Goal: Contribute content: Contribute content

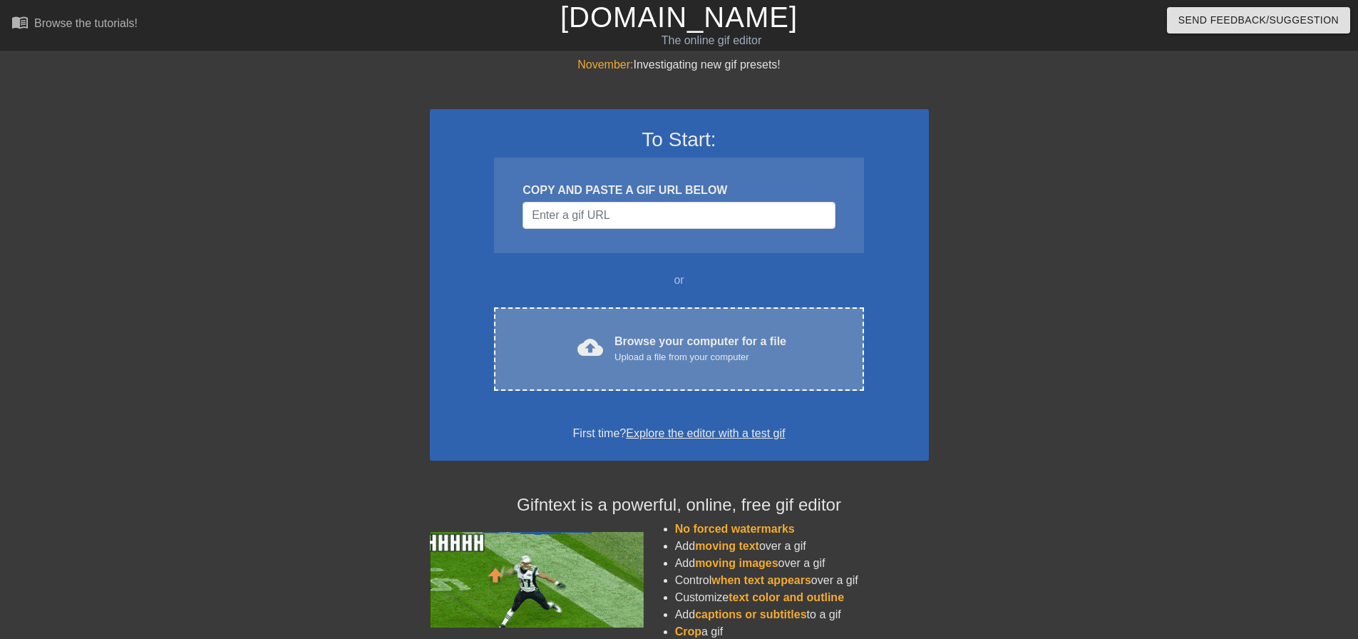
click at [637, 327] on div "cloud_upload Browse your computer for a file Upload a file from your computer C…" at bounding box center [678, 348] width 369 height 83
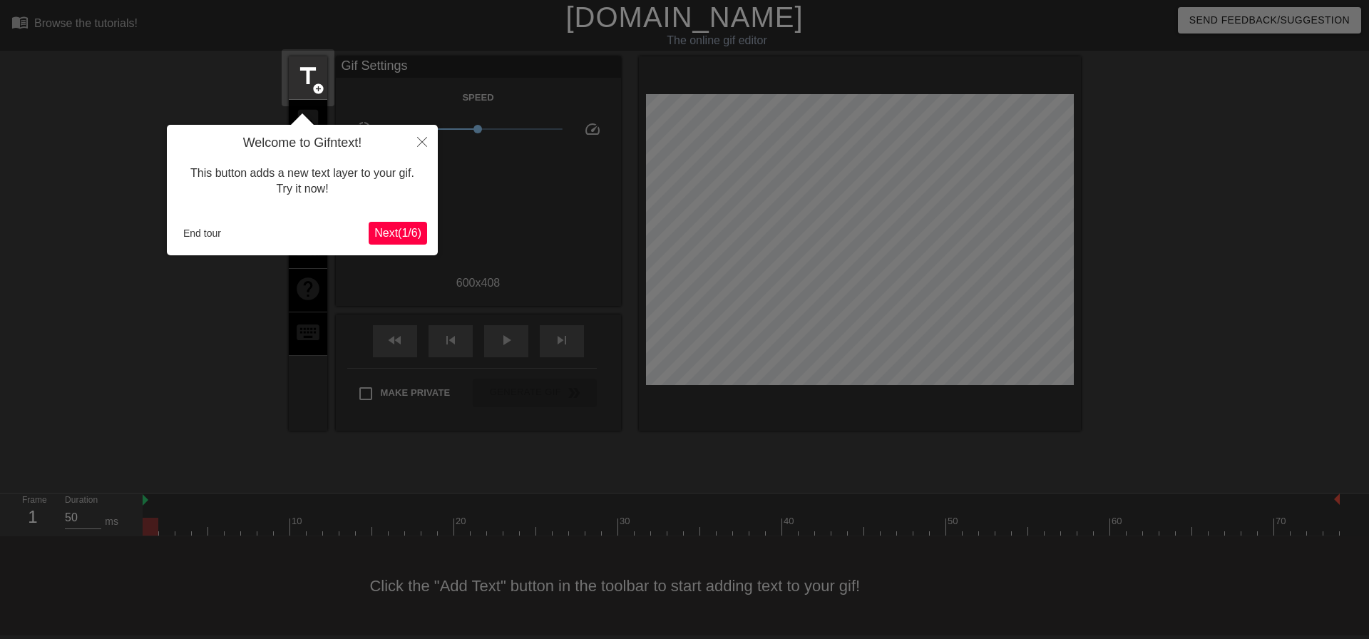
click at [410, 236] on span "Next ( 1 / 6 )" at bounding box center [397, 233] width 47 height 12
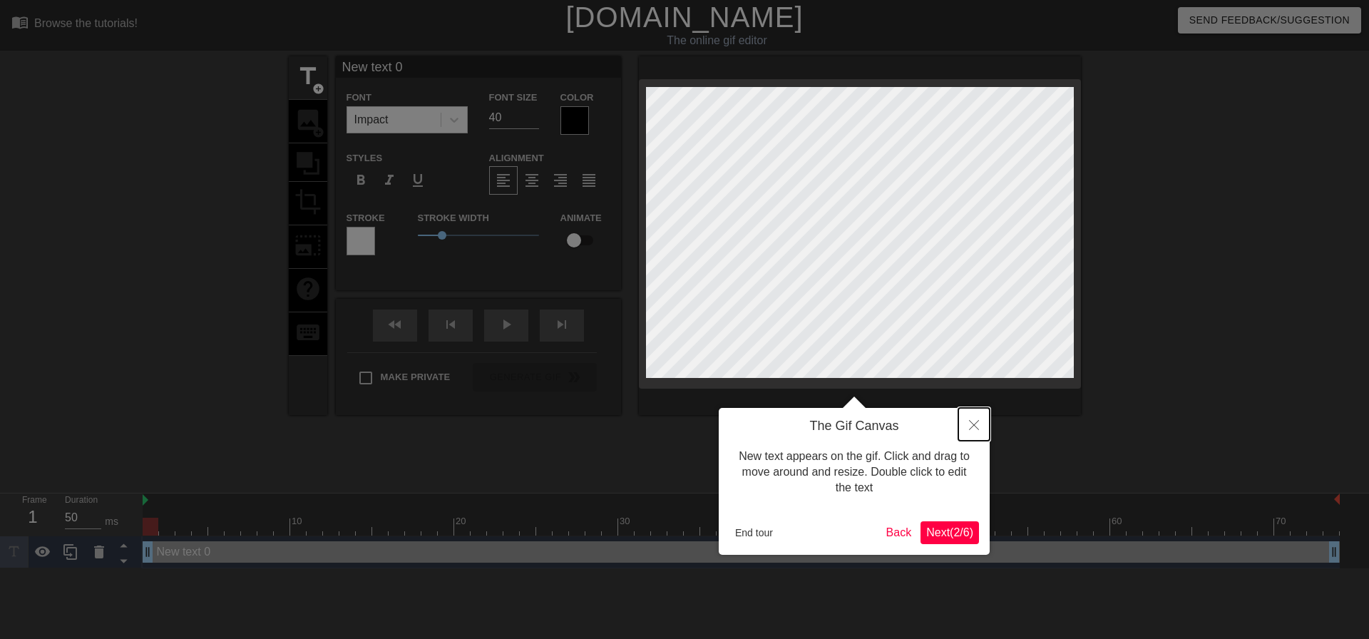
click at [974, 420] on button "Close" at bounding box center [973, 424] width 31 height 33
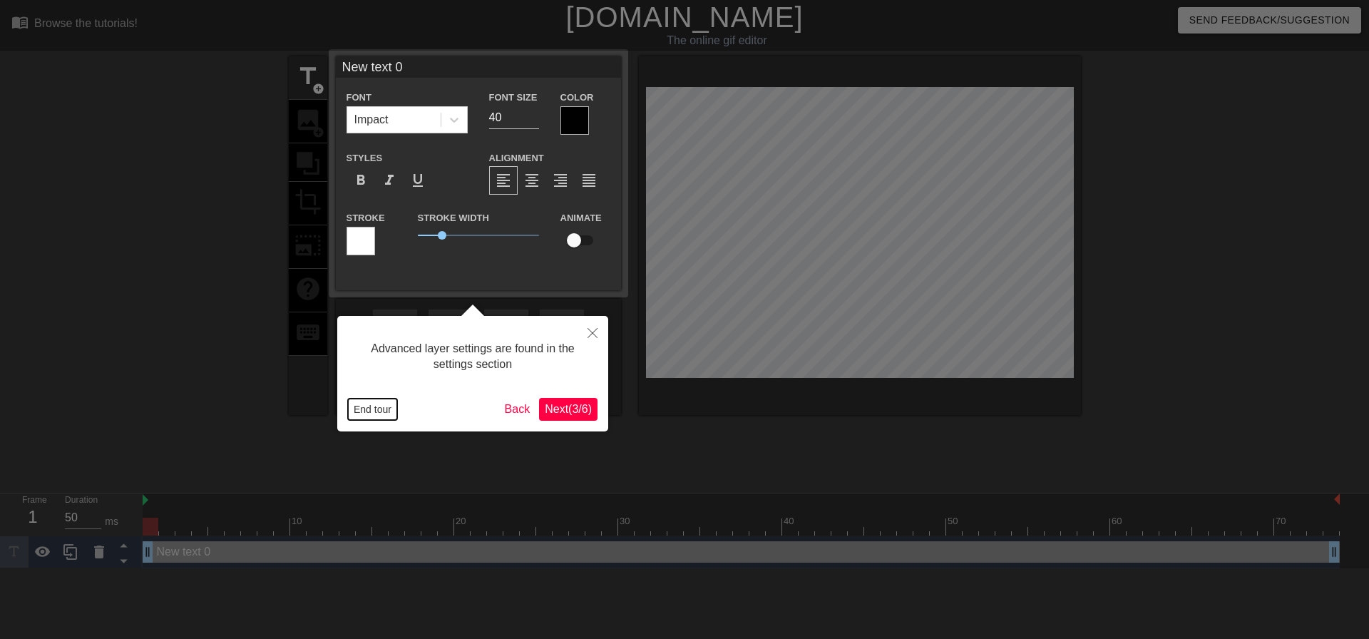
click at [357, 404] on button "End tour" at bounding box center [372, 409] width 49 height 21
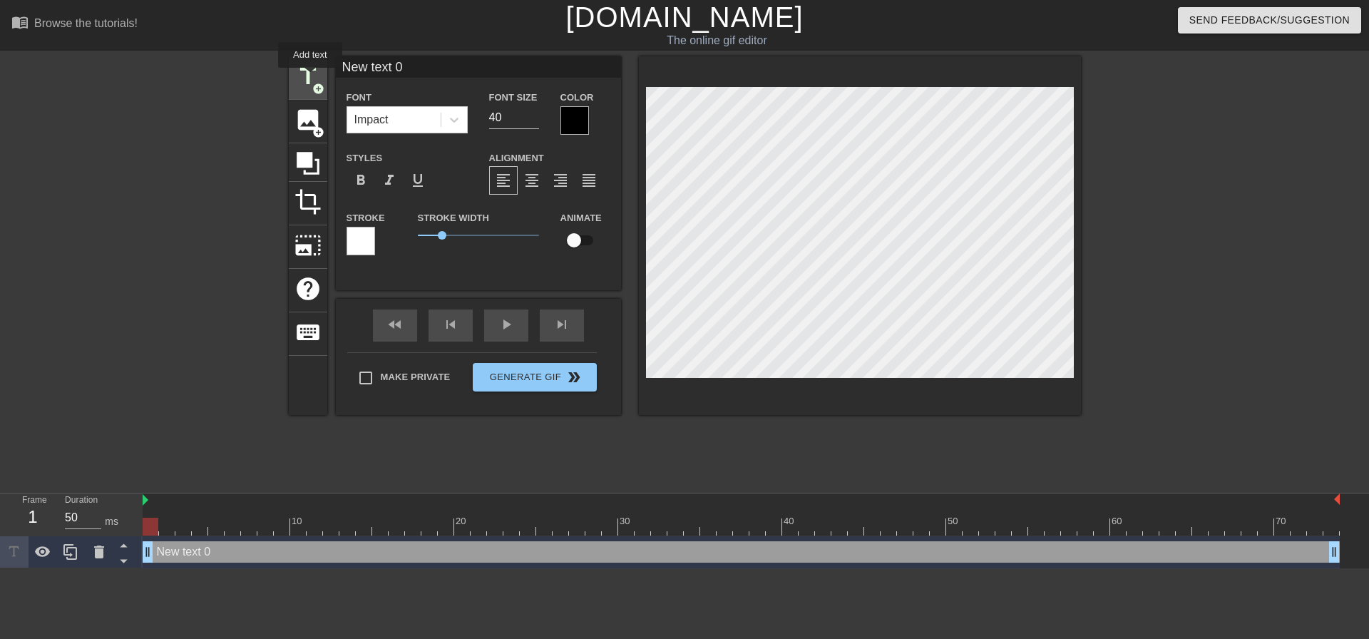
click at [310, 78] on span "title" at bounding box center [307, 76] width 27 height 27
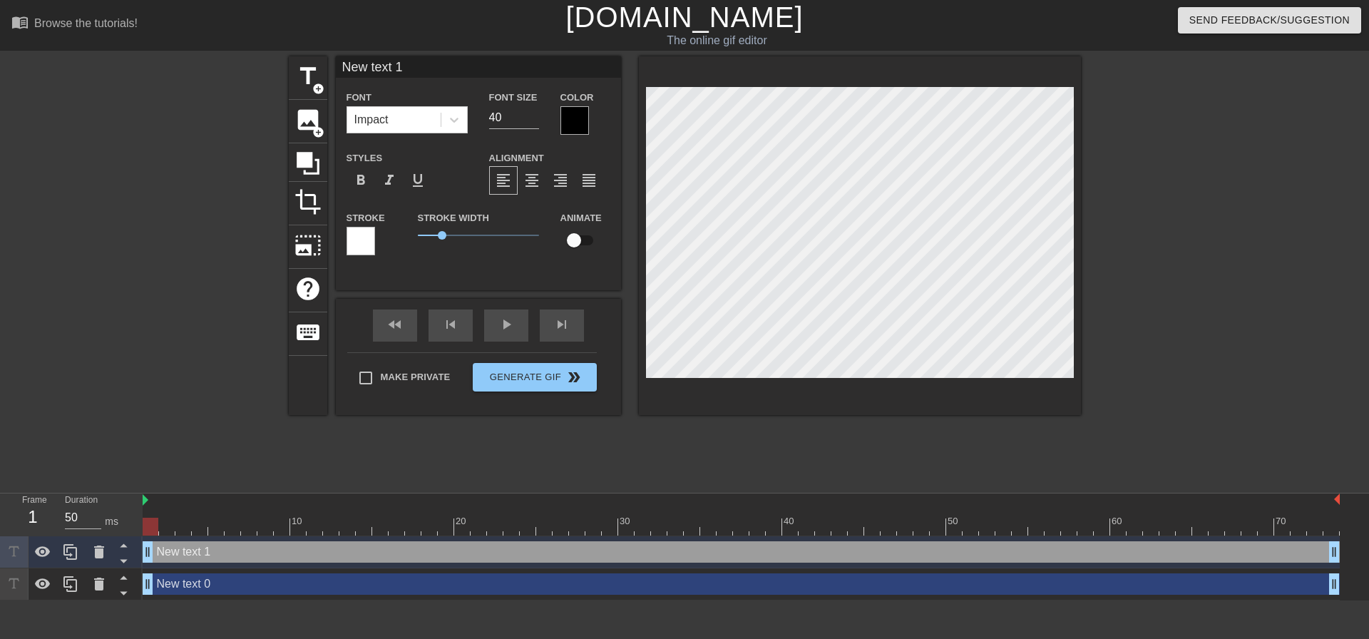
click at [183, 580] on div "New text 0 drag_handle drag_handle" at bounding box center [741, 583] width 1197 height 21
type input "New text 0"
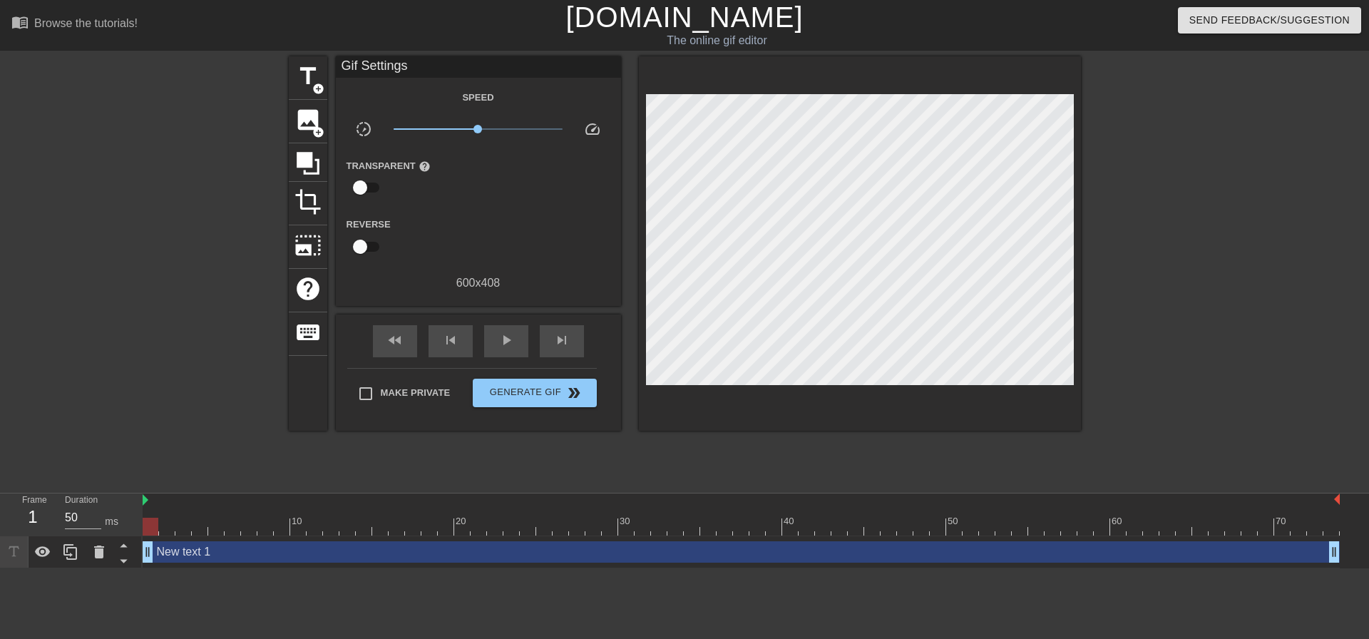
click at [230, 548] on div "New text 1 drag_handle drag_handle" at bounding box center [741, 551] width 1197 height 21
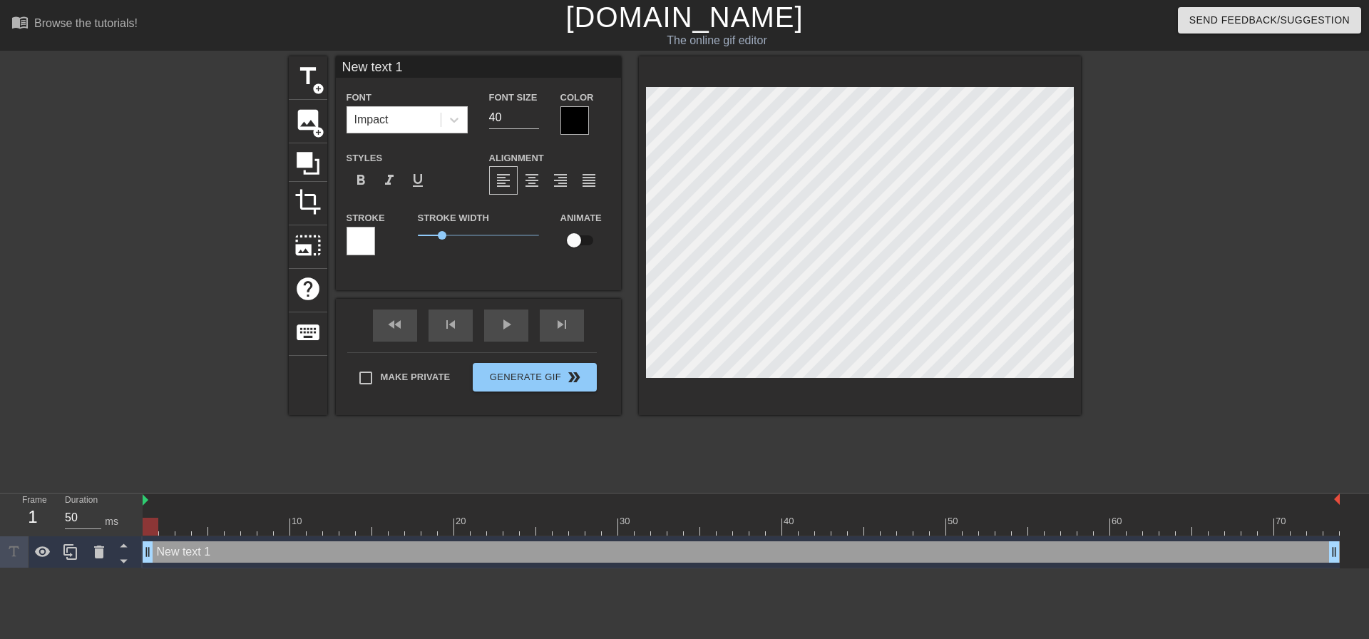
scroll to position [2, 2]
type input "New text"
type textarea "New text"
type input "New text"
type textarea "New text"
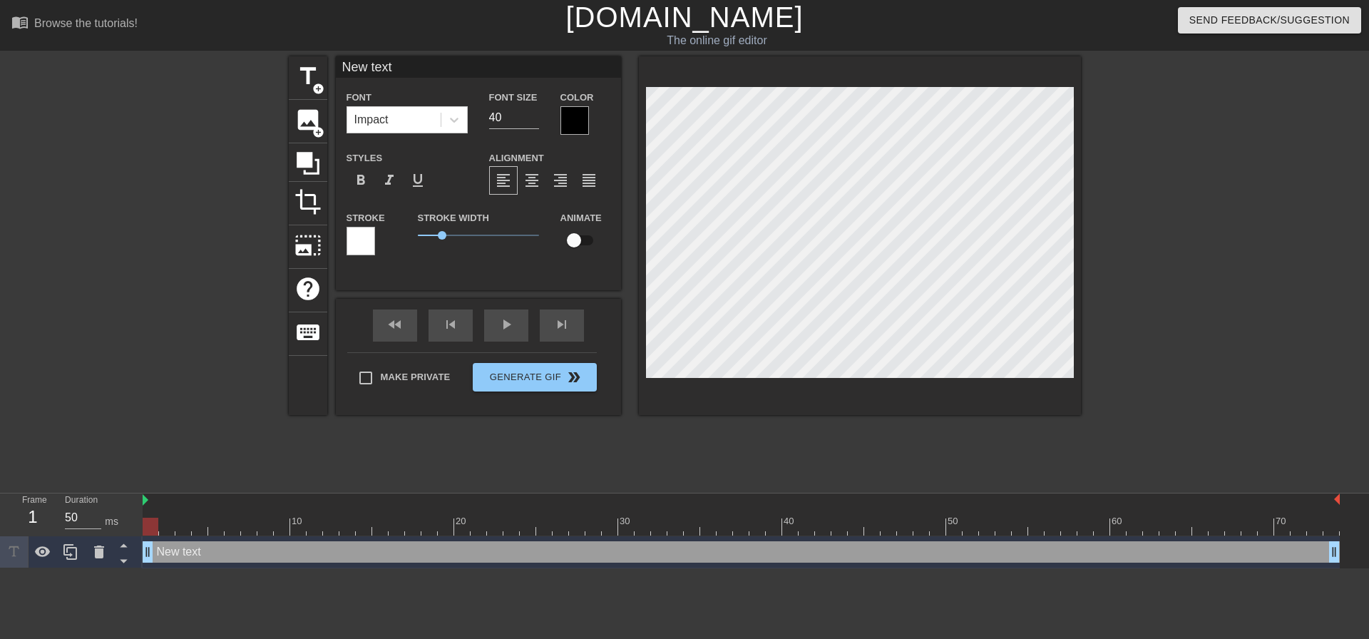
type input "New tex"
type textarea "New tex"
type input "New te"
type textarea "New te"
type input "New t"
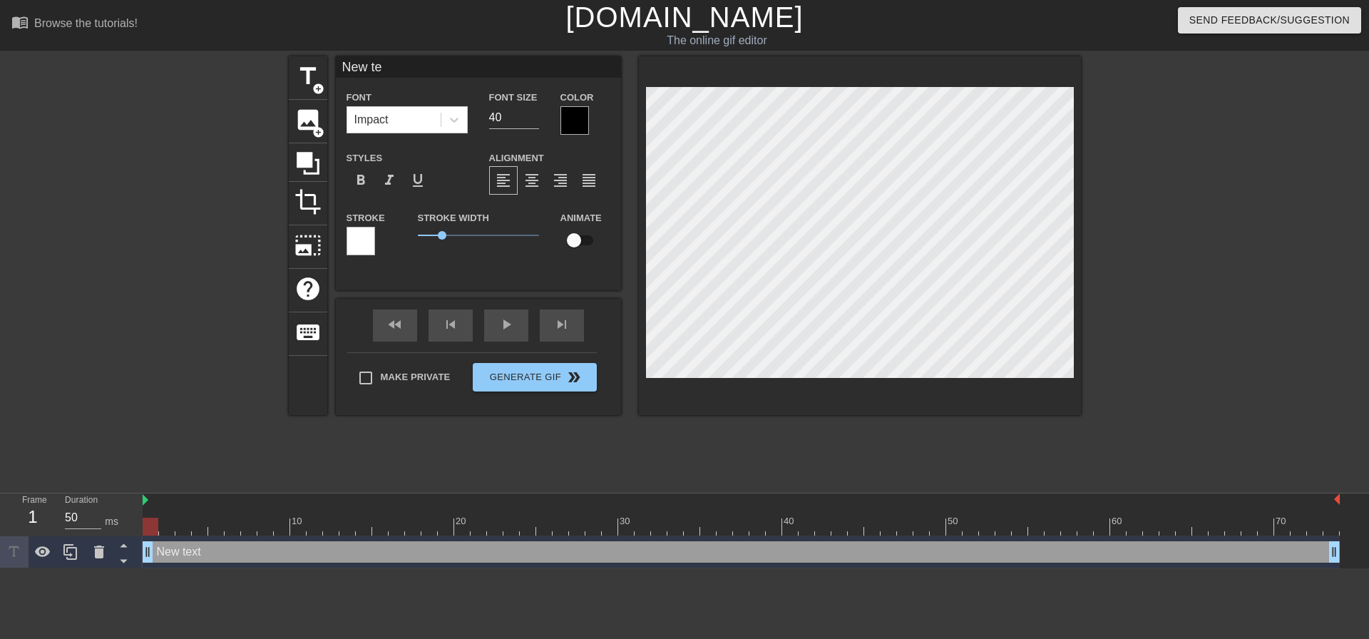
type textarea "New t"
type input "New"
type textarea "New"
type input "New"
type textarea "New"
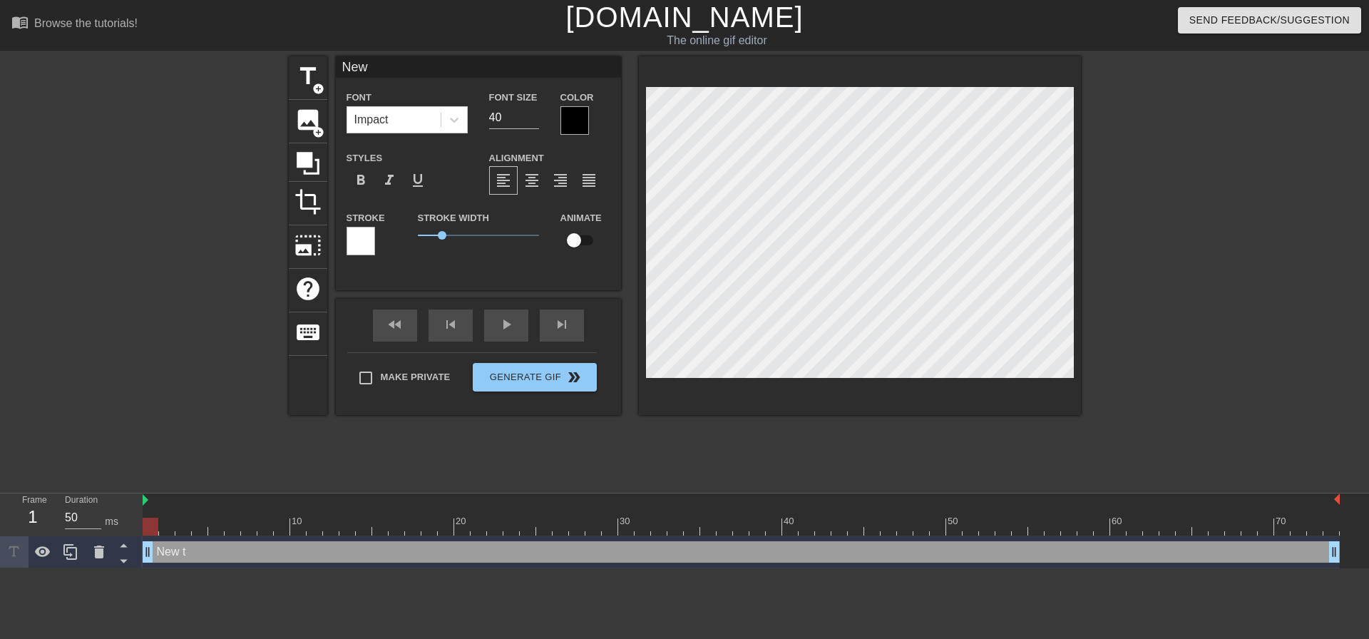
type input "Ne"
type textarea "Ne"
type input "N"
type textarea "N"
type input "Y"
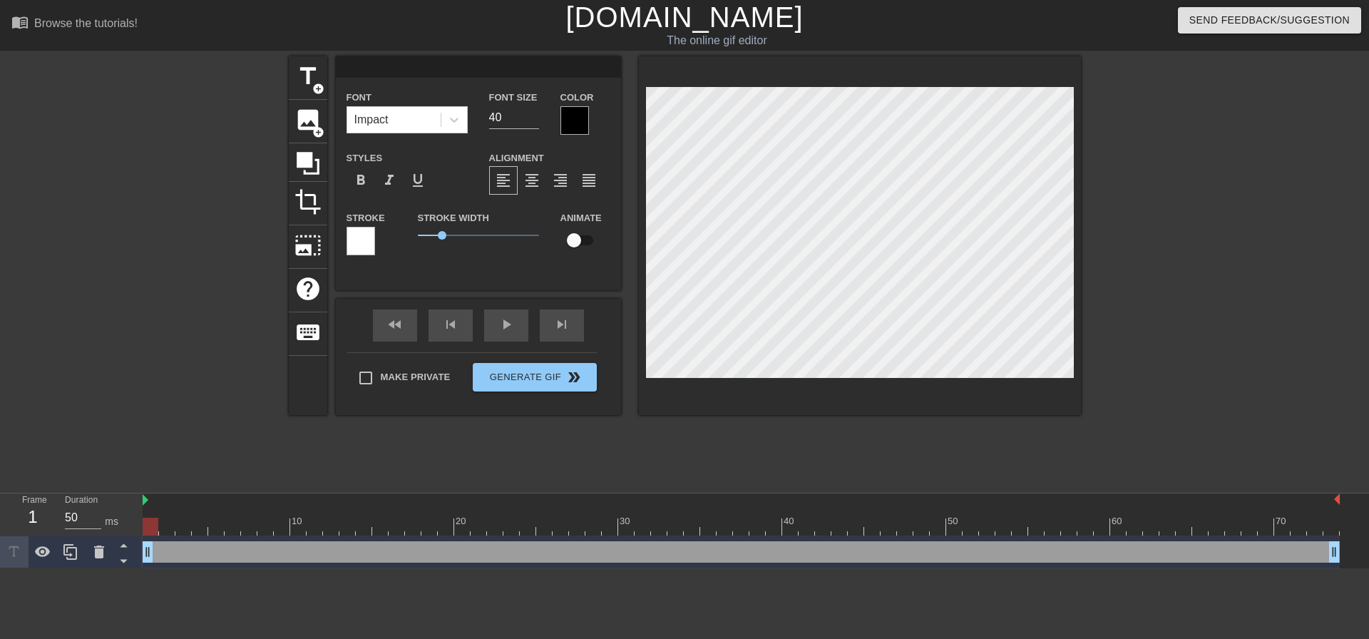
type textarea "Y"
type input "Ya"
type textarea "Ya"
type input "[MEDICAL_DATA]"
type textarea "[MEDICAL_DATA]"
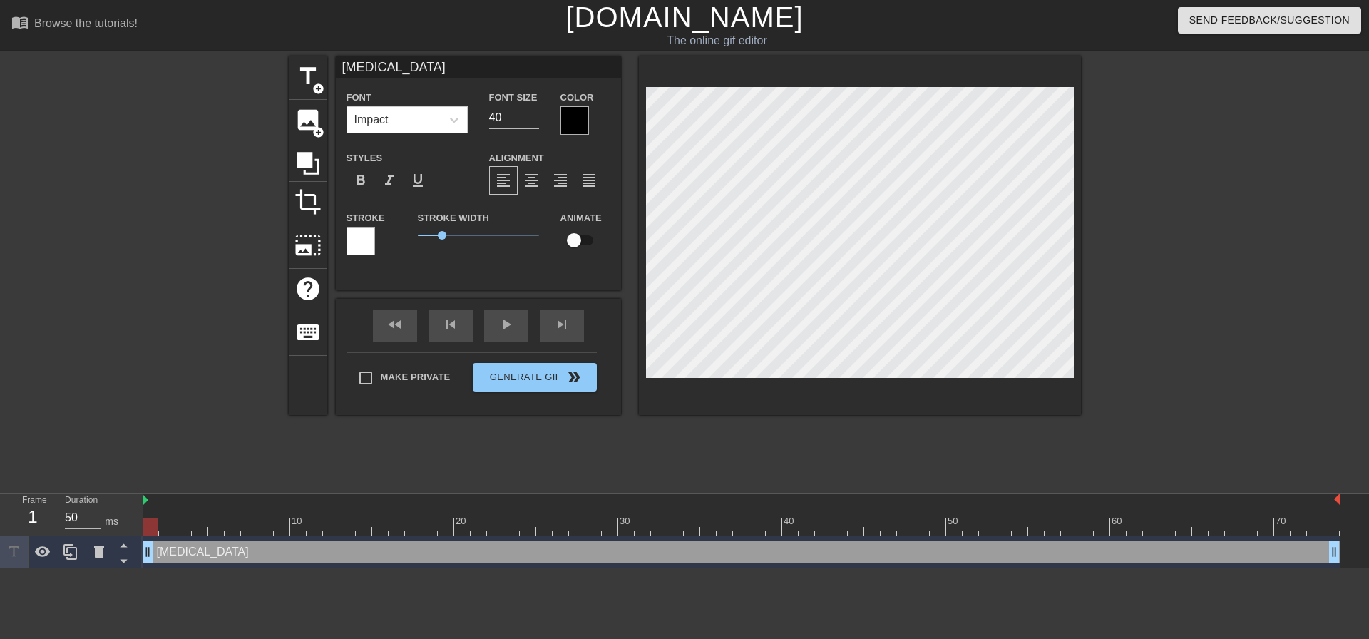
type input "[MEDICAL_DATA]"
type textarea "[MEDICAL_DATA]"
type input "[MEDICAL_DATA] s"
type textarea "[MEDICAL_DATA] s"
type input "[MEDICAL_DATA] sp"
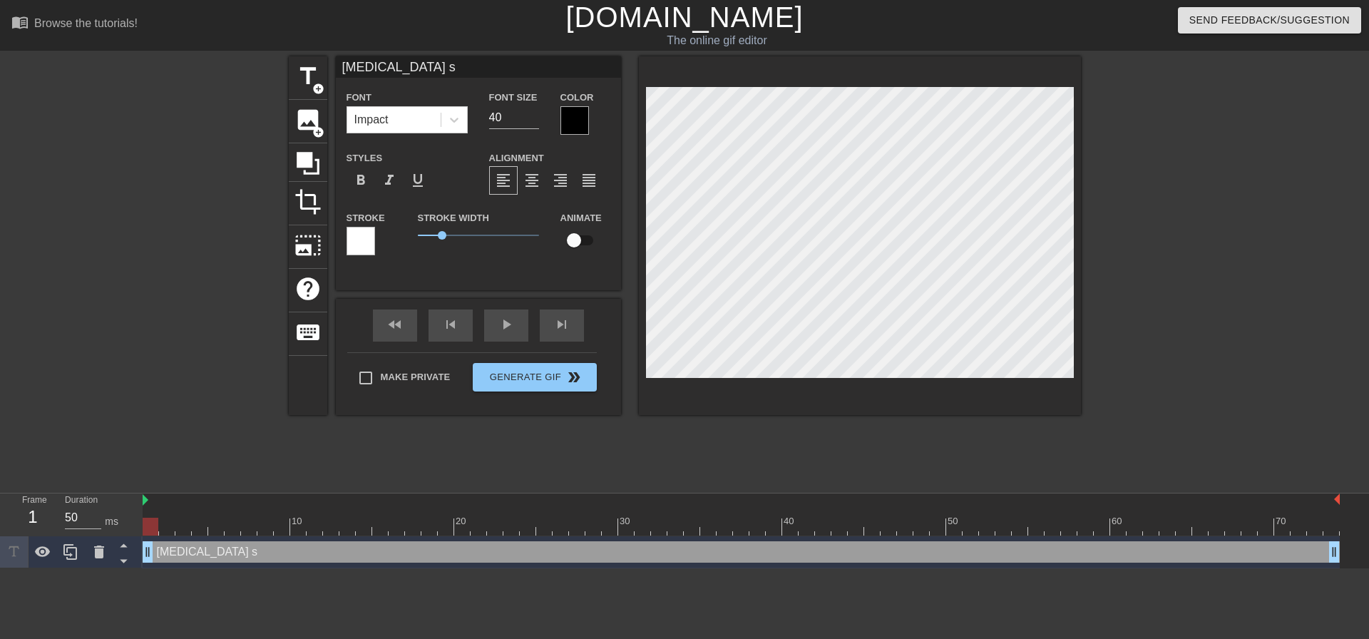
type textarea "[MEDICAL_DATA] sp"
type input "[MEDICAL_DATA] spo"
type textarea "[MEDICAL_DATA] spo"
type input "[MEDICAL_DATA] spot"
type textarea "[MEDICAL_DATA] spot"
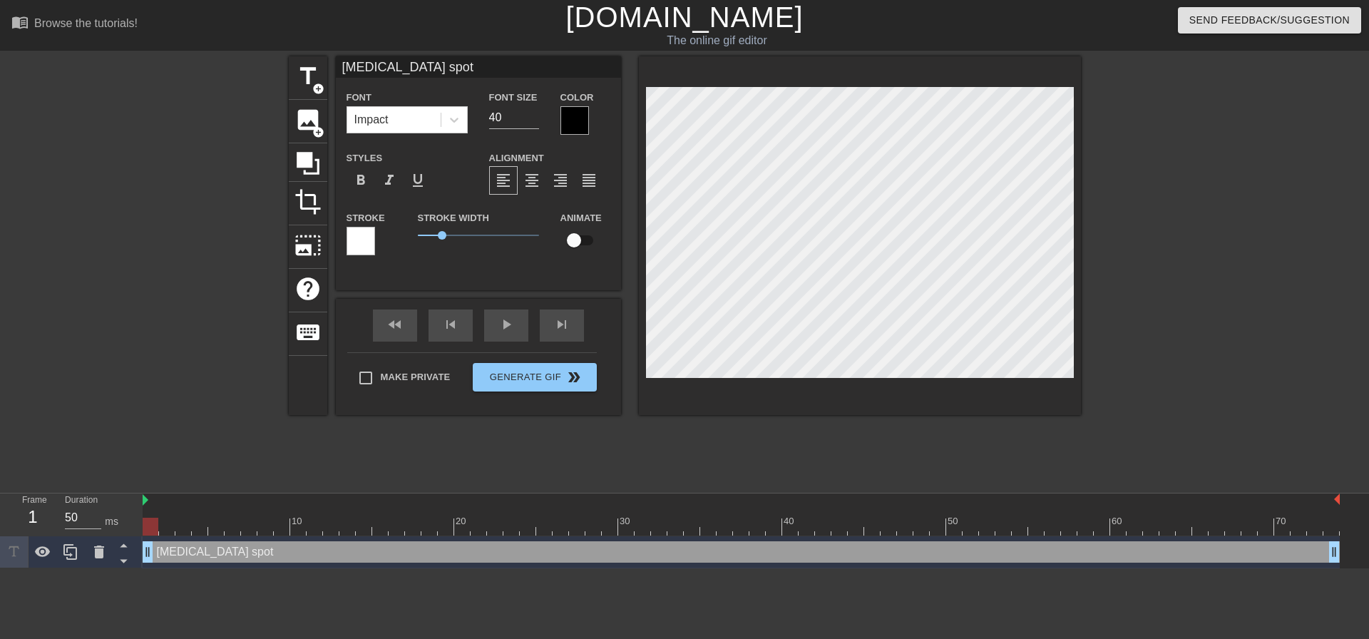
type input "[MEDICAL_DATA] [PERSON_NAME]"
type textarea "[MEDICAL_DATA] [PERSON_NAME]"
type input "[MEDICAL_DATA] spotte"
type textarea "[MEDICAL_DATA] spotte"
type input "[MEDICAL_DATA] spotted"
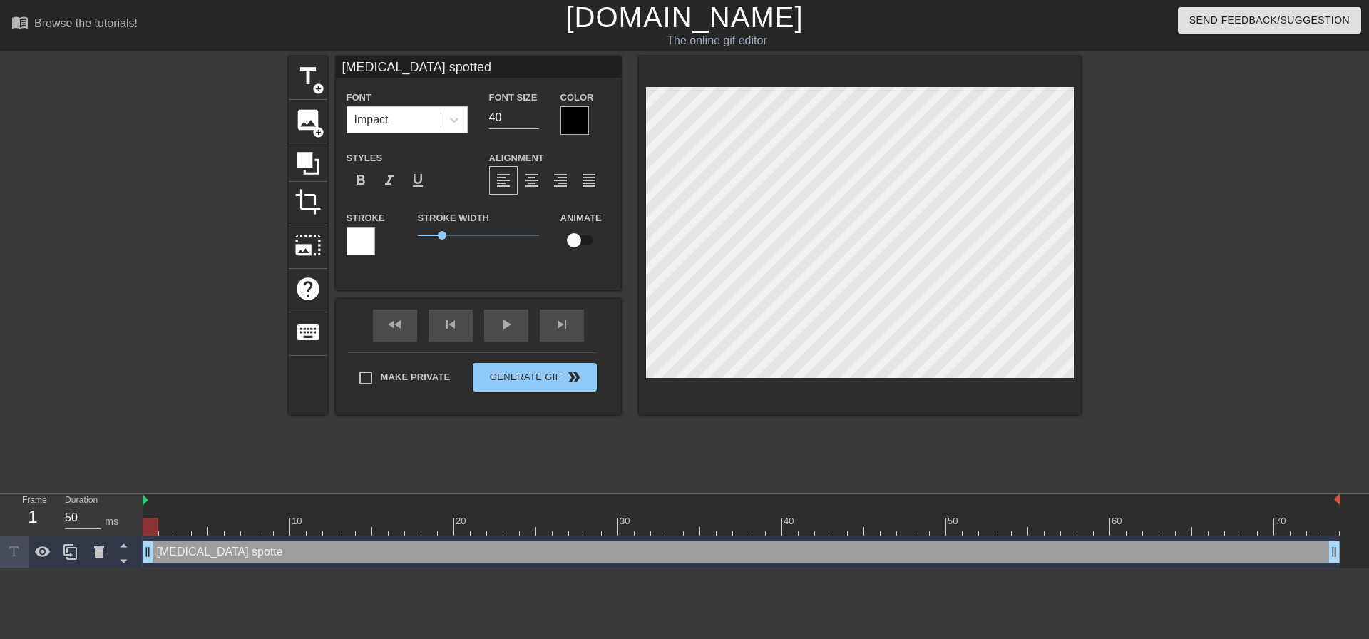
scroll to position [2, 4]
type textarea "[MEDICAL_DATA] spotted"
click at [152, 523] on div at bounding box center [151, 527] width 16 height 18
click at [158, 546] on div "[MEDICAL_DATA] spotted drag_handle drag_handle" at bounding box center [741, 551] width 1197 height 21
click at [194, 450] on div at bounding box center [165, 270] width 214 height 428
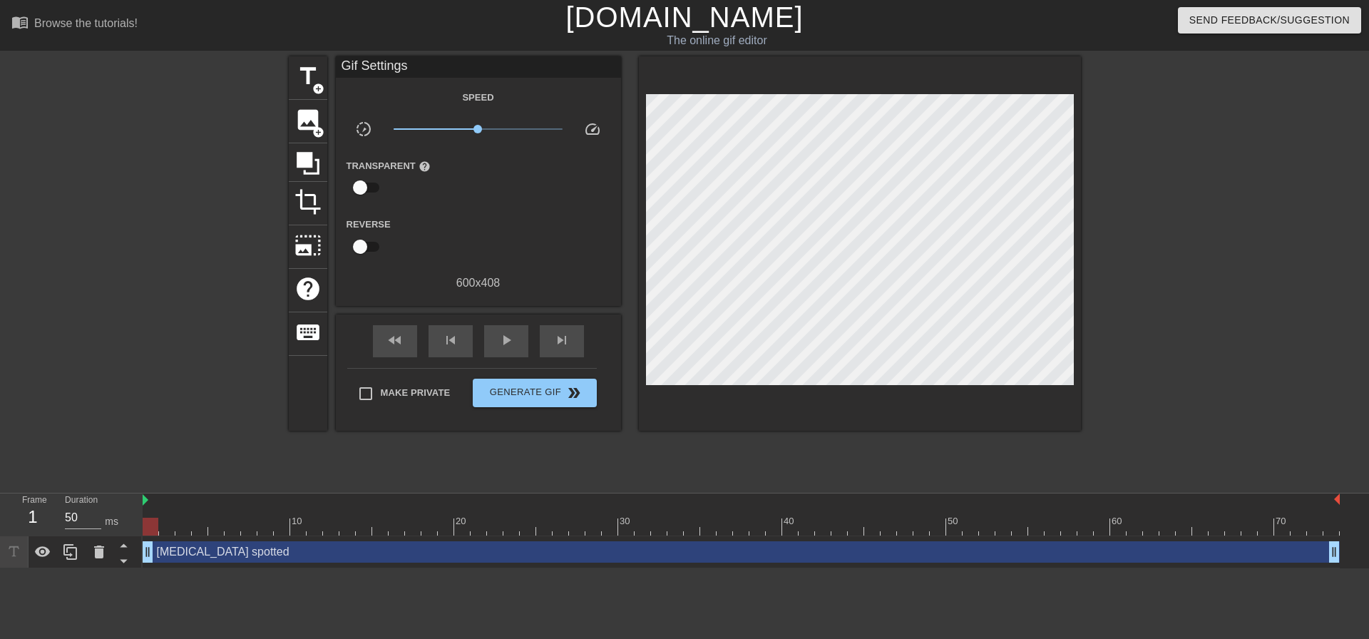
click at [151, 524] on div at bounding box center [151, 527] width 16 height 18
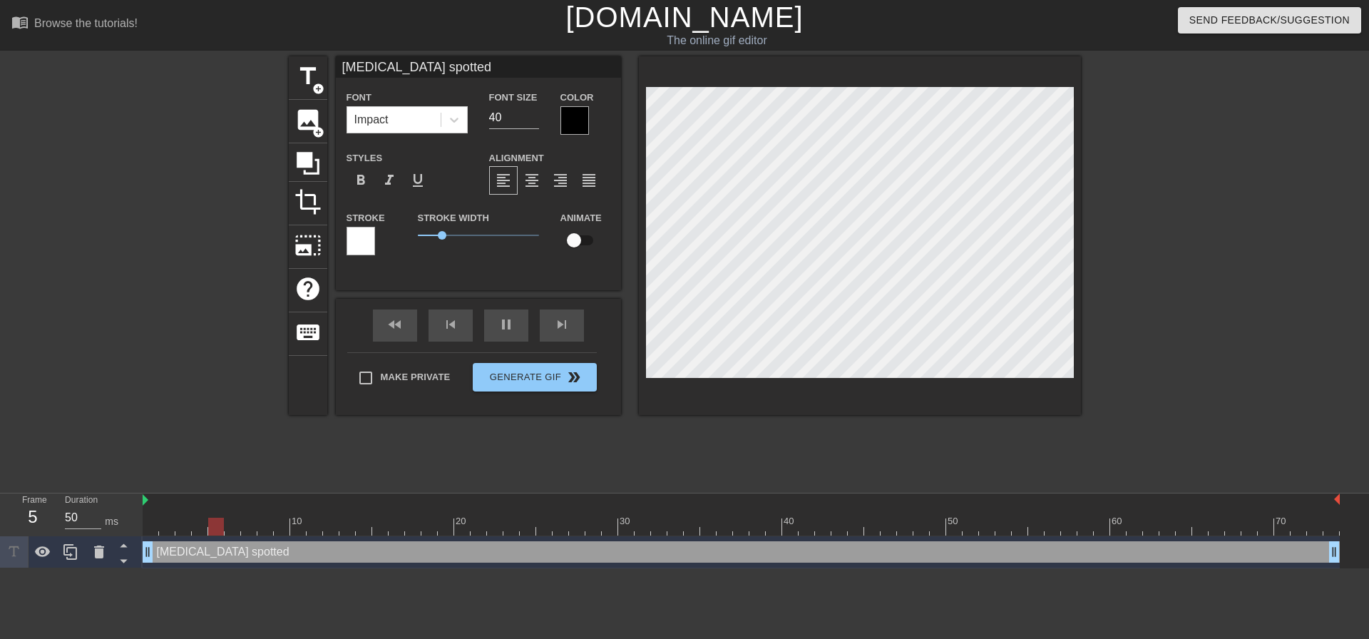
click at [1332, 191] on div "title add_circle image add_circle crop photo_size_select_large help keyboard [M…" at bounding box center [684, 270] width 1369 height 428
drag, startPoint x: 634, startPoint y: 306, endPoint x: 478, endPoint y: 438, distance: 205.4
click at [476, 444] on div "title add_circle image add_circle crop photo_size_select_large help keyboard [M…" at bounding box center [685, 270] width 792 height 428
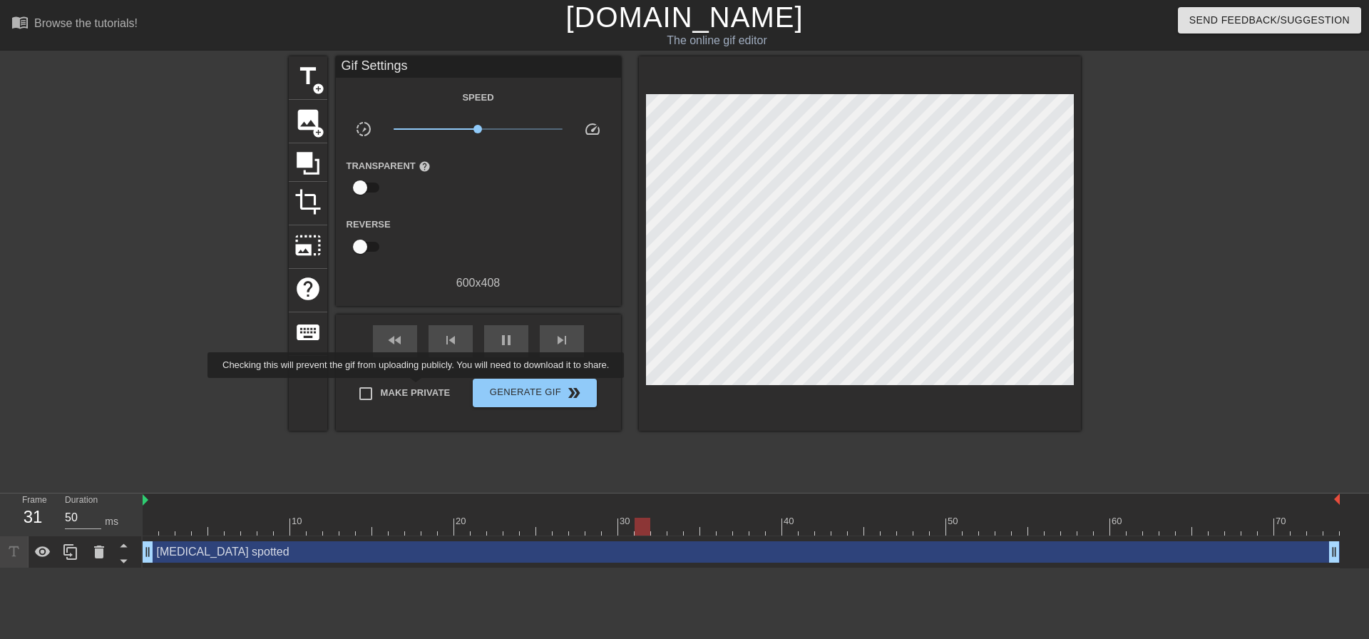
click at [418, 388] on span "Make Private" at bounding box center [416, 393] width 70 height 14
click at [381, 388] on input "Make Private" at bounding box center [366, 394] width 30 height 30
checkbox input "true"
click at [516, 386] on span "Generate Gif double_arrow" at bounding box center [534, 392] width 112 height 17
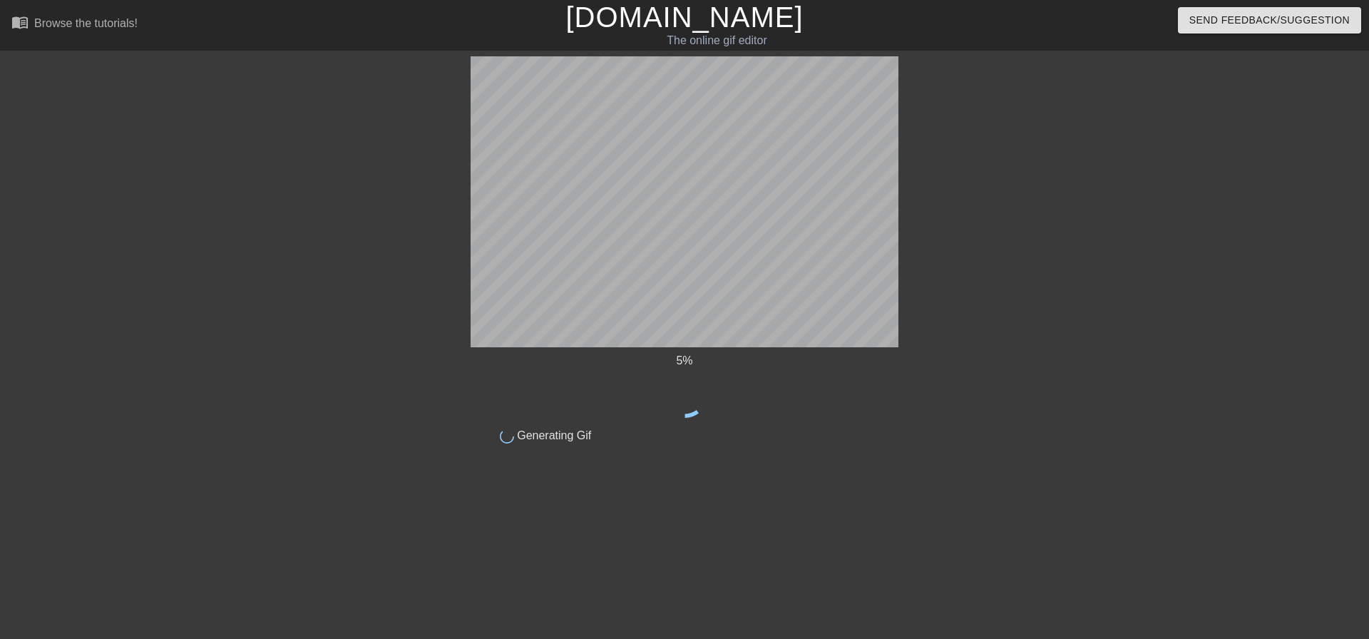
drag, startPoint x: 540, startPoint y: 374, endPoint x: 906, endPoint y: 254, distance: 385.7
click at [906, 254] on div "5 % done Generating Gif title add_circle image add_circle crop photo_size_selec…" at bounding box center [684, 270] width 1369 height 428
